Goal: Transaction & Acquisition: Purchase product/service

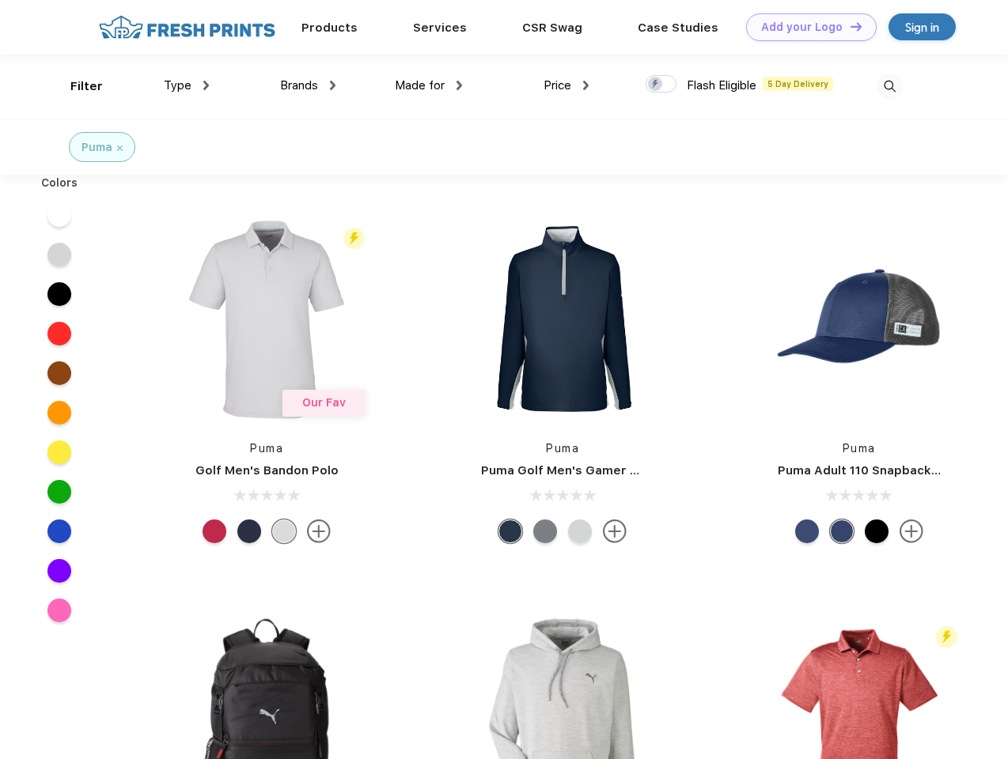
scroll to position [1, 0]
click at [805, 27] on link "Add your Logo Design Tool" at bounding box center [811, 27] width 131 height 28
click at [0, 0] on div "Design Tool" at bounding box center [0, 0] width 0 height 0
click at [849, 26] on link "Add your Logo Design Tool" at bounding box center [811, 27] width 131 height 28
click at [76, 86] on div "Filter" at bounding box center [86, 87] width 32 height 18
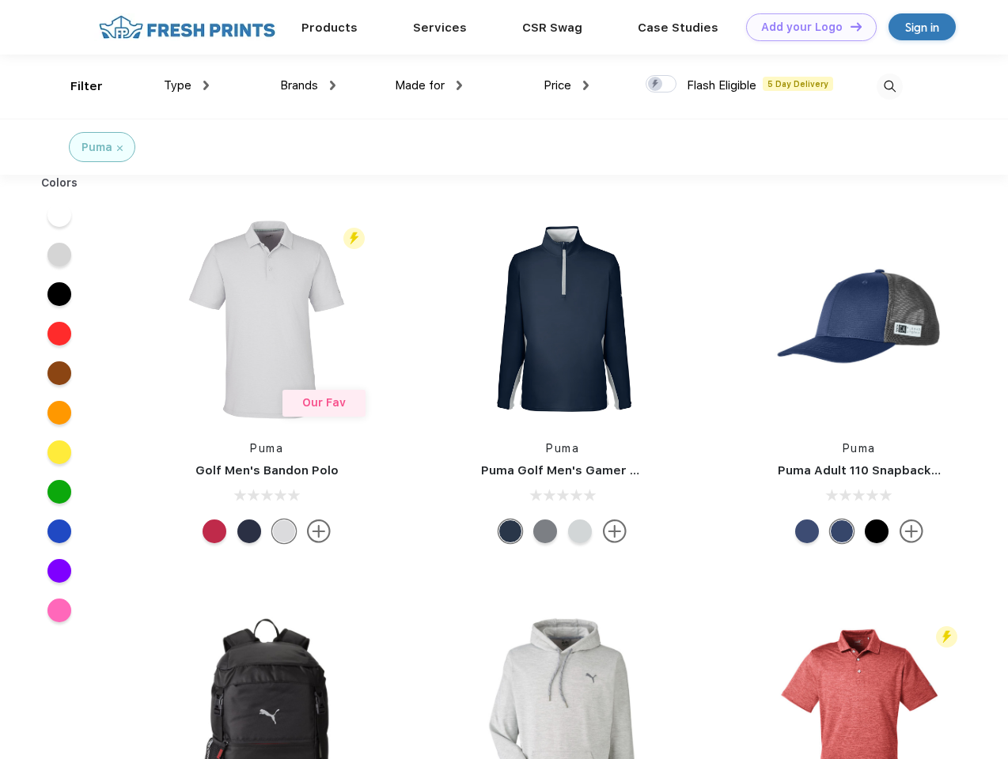
click at [187, 85] on span "Type" at bounding box center [178, 85] width 28 height 14
click at [308, 85] on span "Brands" at bounding box center [299, 85] width 38 height 14
click at [429, 85] on span "Made for" at bounding box center [420, 85] width 50 height 14
click at [566, 85] on span "Price" at bounding box center [557, 85] width 28 height 14
click at [661, 85] on div at bounding box center [660, 83] width 31 height 17
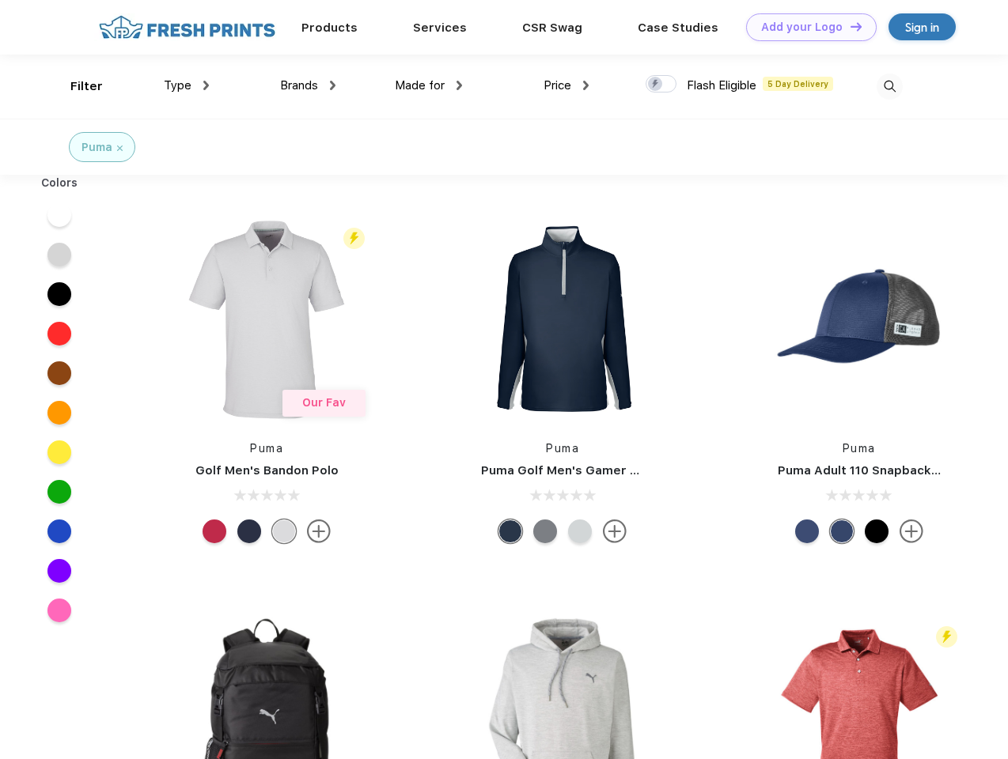
click at [656, 85] on input "checkbox" at bounding box center [650, 79] width 10 height 10
click at [889, 86] on img at bounding box center [889, 87] width 26 height 26
